Goal: Task Accomplishment & Management: Manage account settings

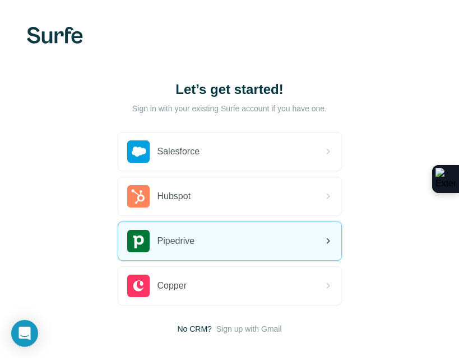
click at [207, 244] on div "Pipedrive" at bounding box center [229, 241] width 223 height 38
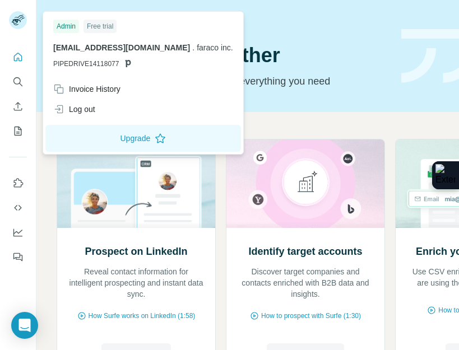
click at [22, 16] on rect at bounding box center [18, 20] width 18 height 18
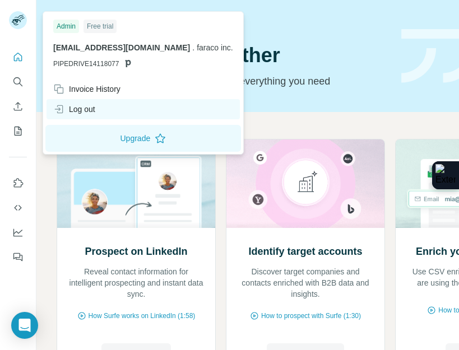
click at [91, 105] on div "Log out" at bounding box center [74, 109] width 42 height 11
click at [69, 108] on div "Log out" at bounding box center [74, 109] width 42 height 11
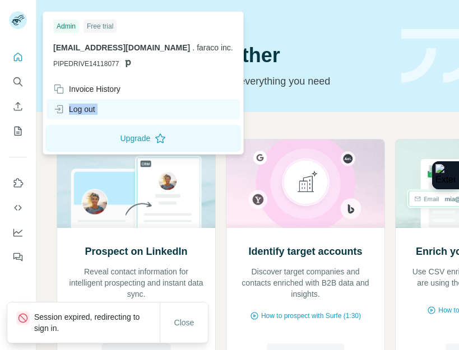
click at [69, 108] on div "Log out" at bounding box center [74, 109] width 42 height 11
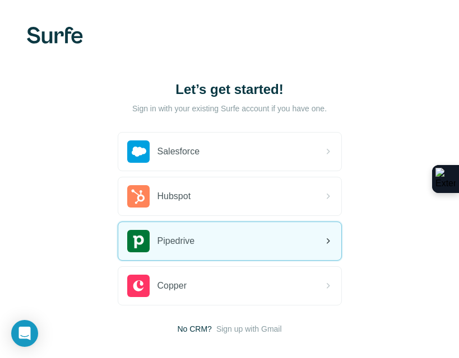
click at [189, 231] on div "Pipedrive" at bounding box center [161, 241] width 68 height 22
